Goal: Check status: Check status

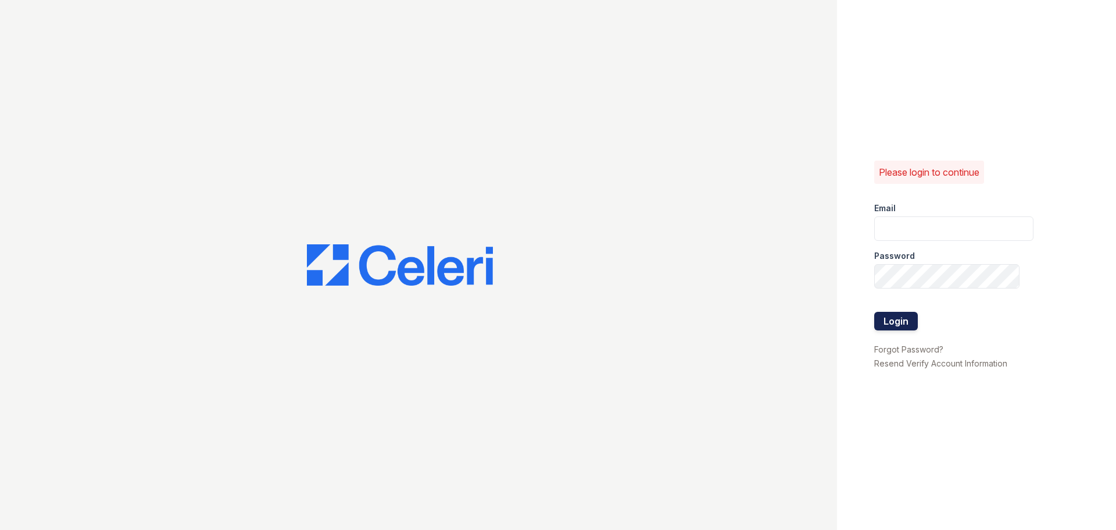
type input "[EMAIL_ADDRESS][DOMAIN_NAME]"
click at [887, 314] on button "Login" at bounding box center [896, 321] width 44 height 19
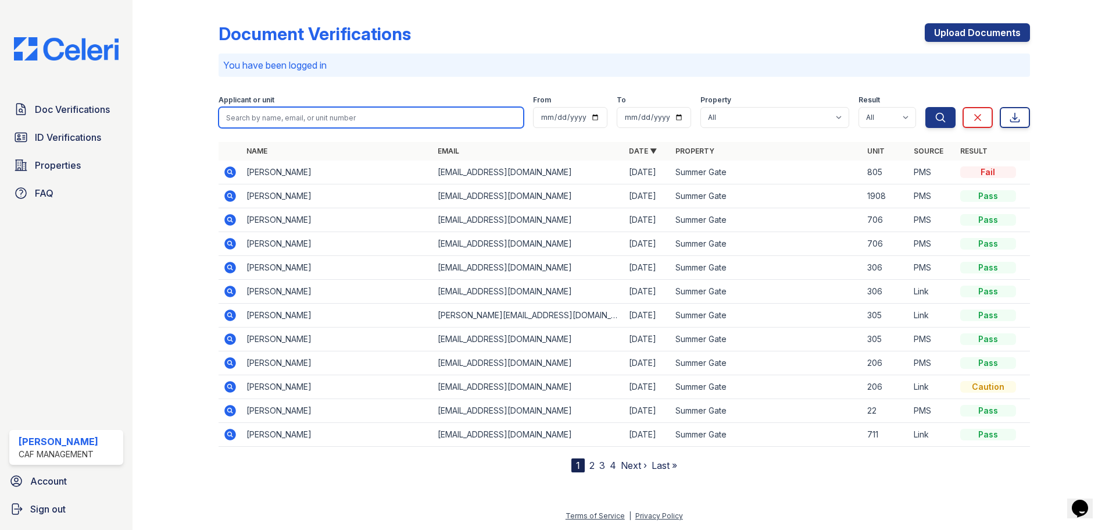
click at [320, 119] on input "search" at bounding box center [371, 117] width 305 height 21
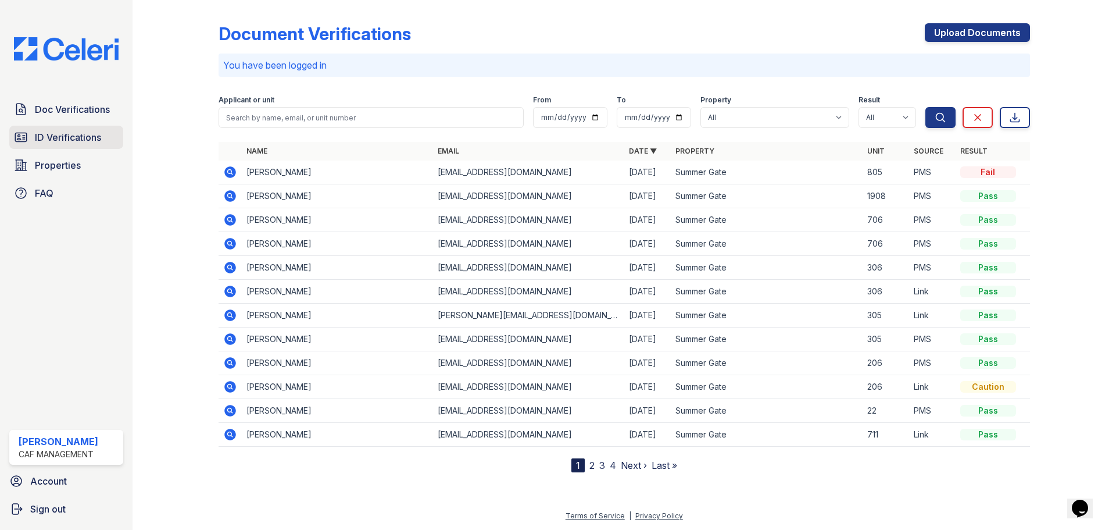
click at [89, 139] on span "ID Verifications" at bounding box center [68, 137] width 66 height 14
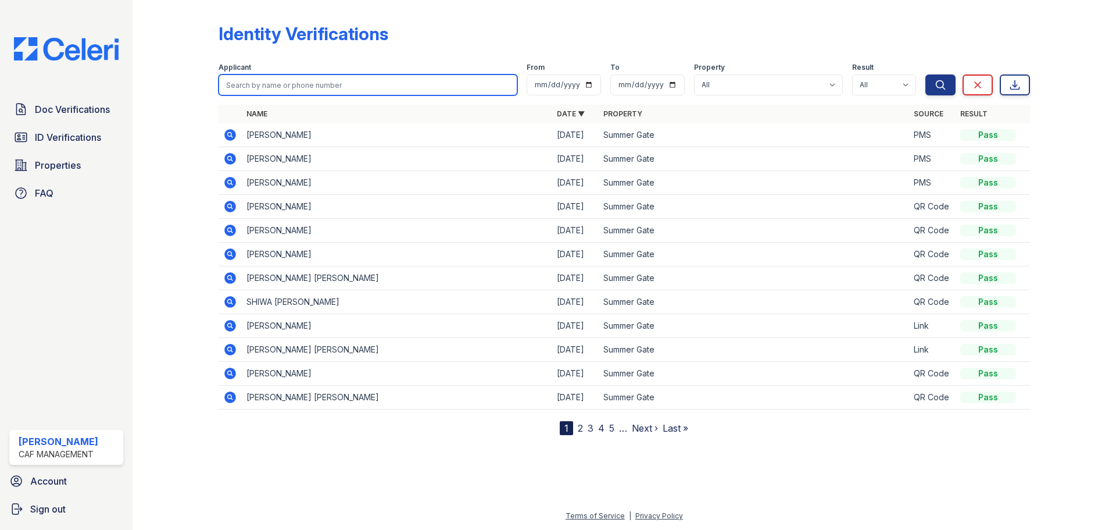
click at [308, 90] on input "search" at bounding box center [368, 84] width 299 height 21
type input "dawson"
click at [926, 74] on button "Search" at bounding box center [941, 84] width 30 height 21
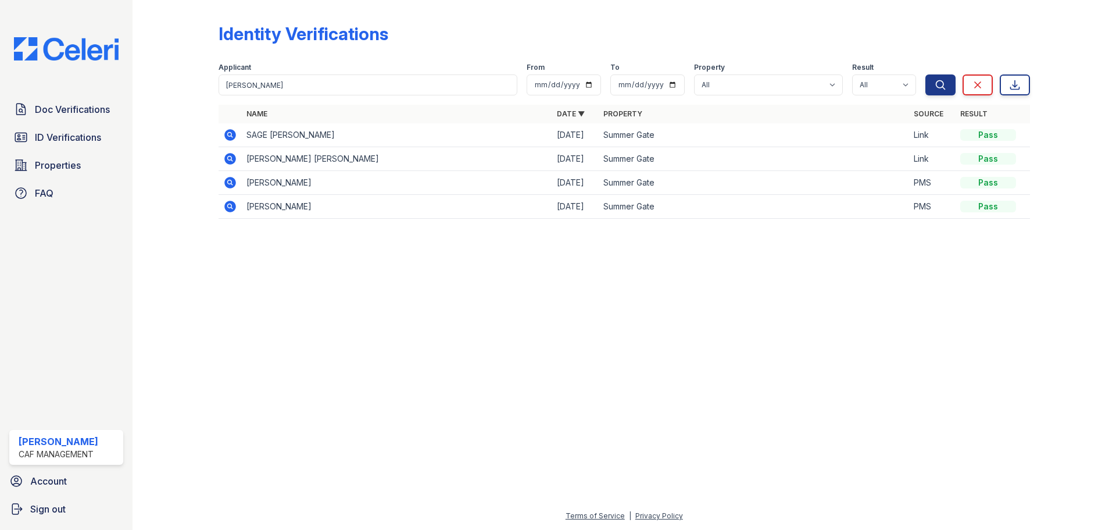
click at [228, 160] on icon at bounding box center [230, 159] width 12 height 12
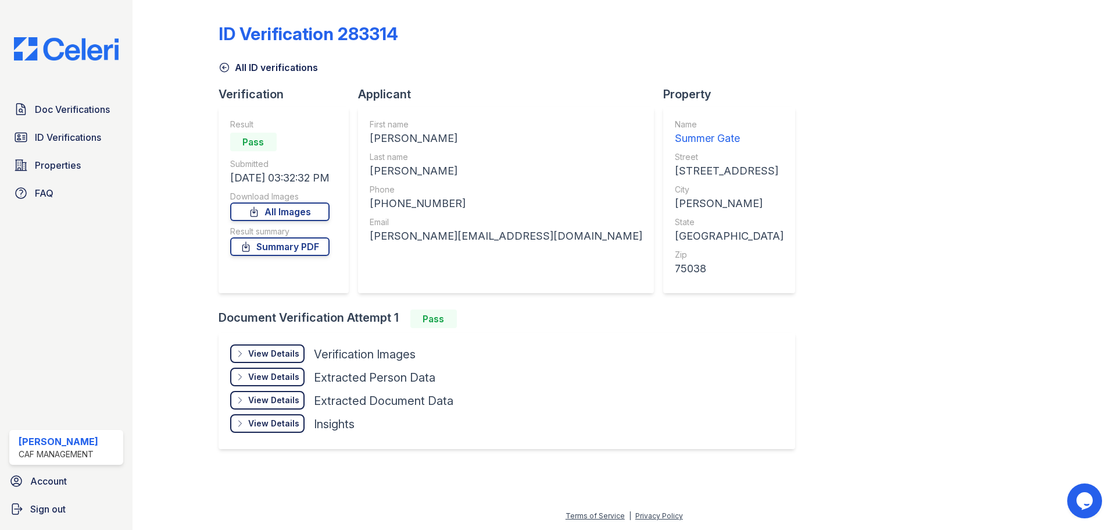
click at [284, 352] on div "View Details" at bounding box center [273, 354] width 51 height 12
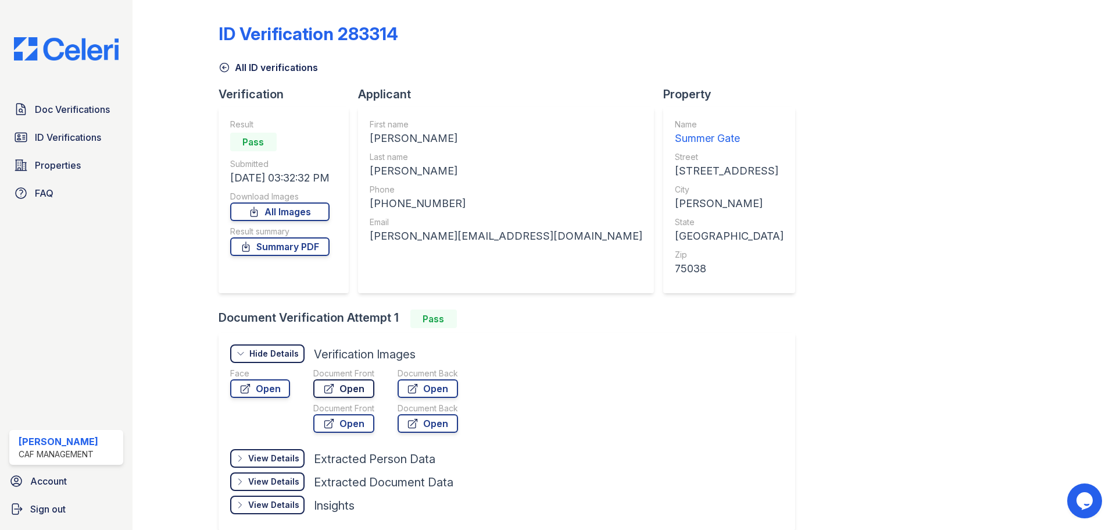
click at [358, 390] on link "Open" at bounding box center [343, 388] width 61 height 19
